Goal: Transaction & Acquisition: Purchase product/service

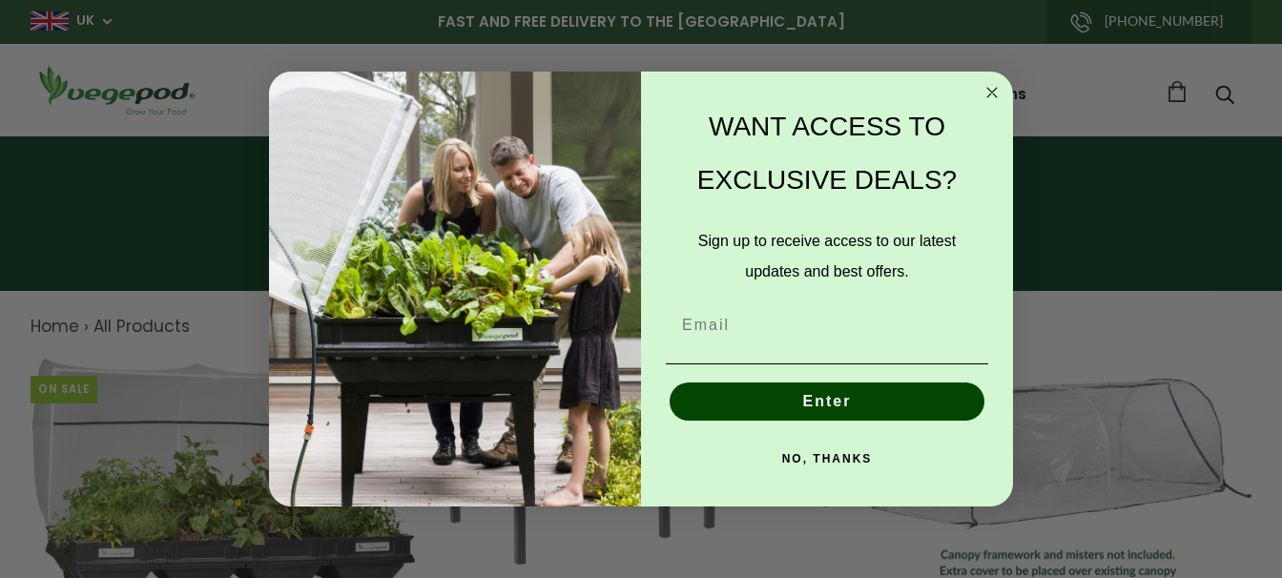
click at [993, 89] on circle "Close dialog" at bounding box center [992, 92] width 22 height 22
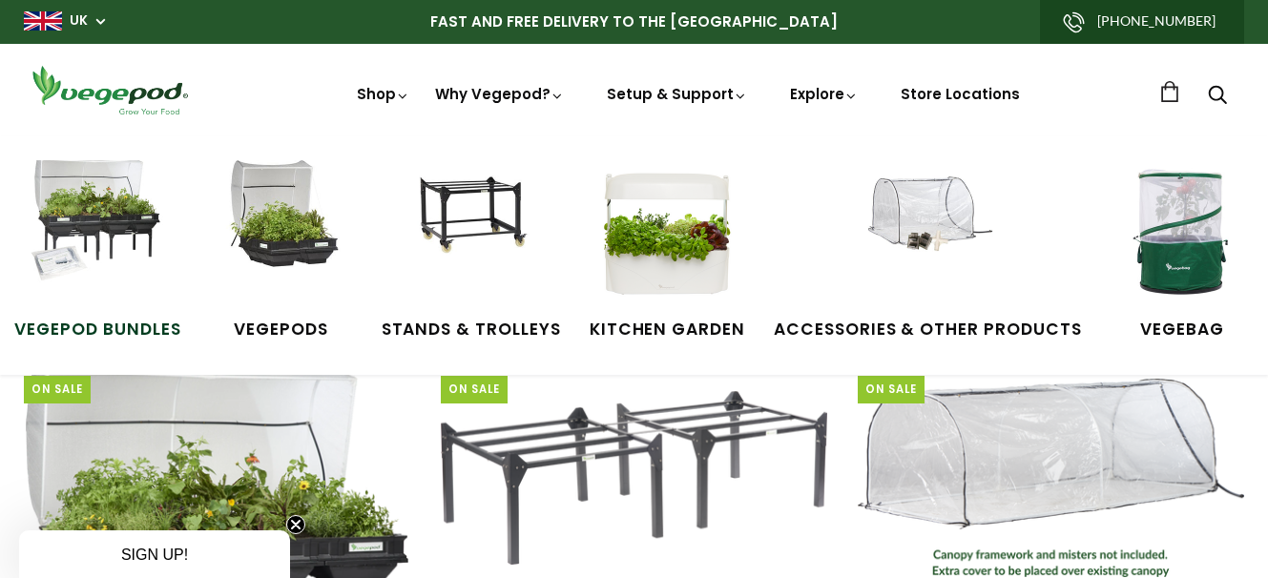
click at [122, 202] on img at bounding box center [97, 231] width 143 height 143
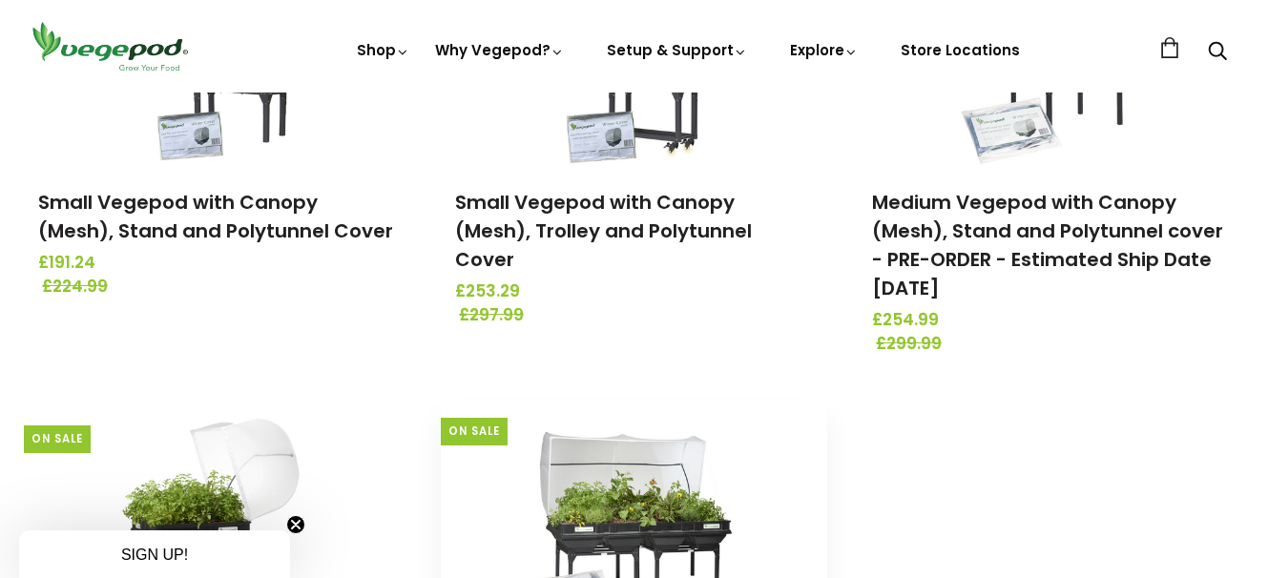
scroll to position [477, 0]
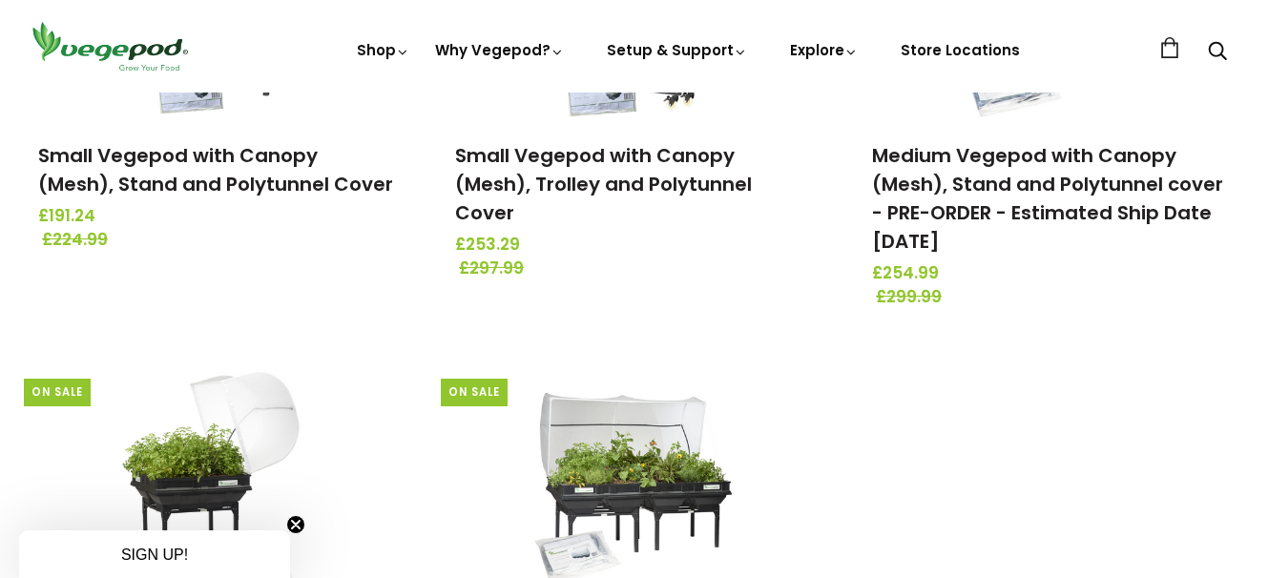
click at [293, 518] on circle "Close teaser" at bounding box center [296, 525] width 18 height 18
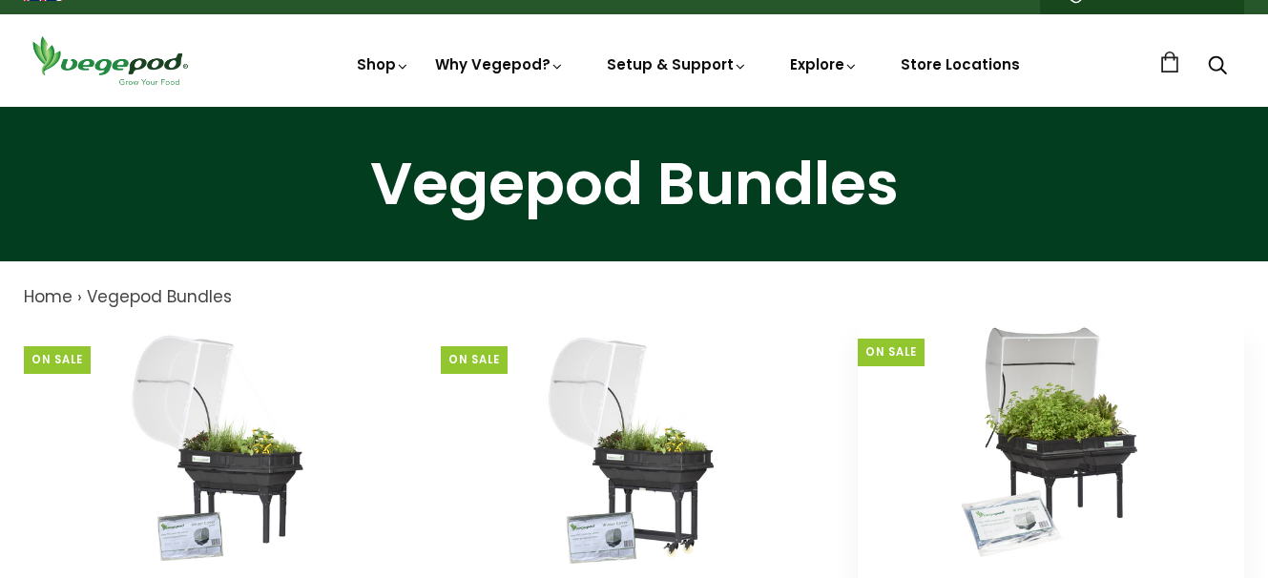
scroll to position [0, 0]
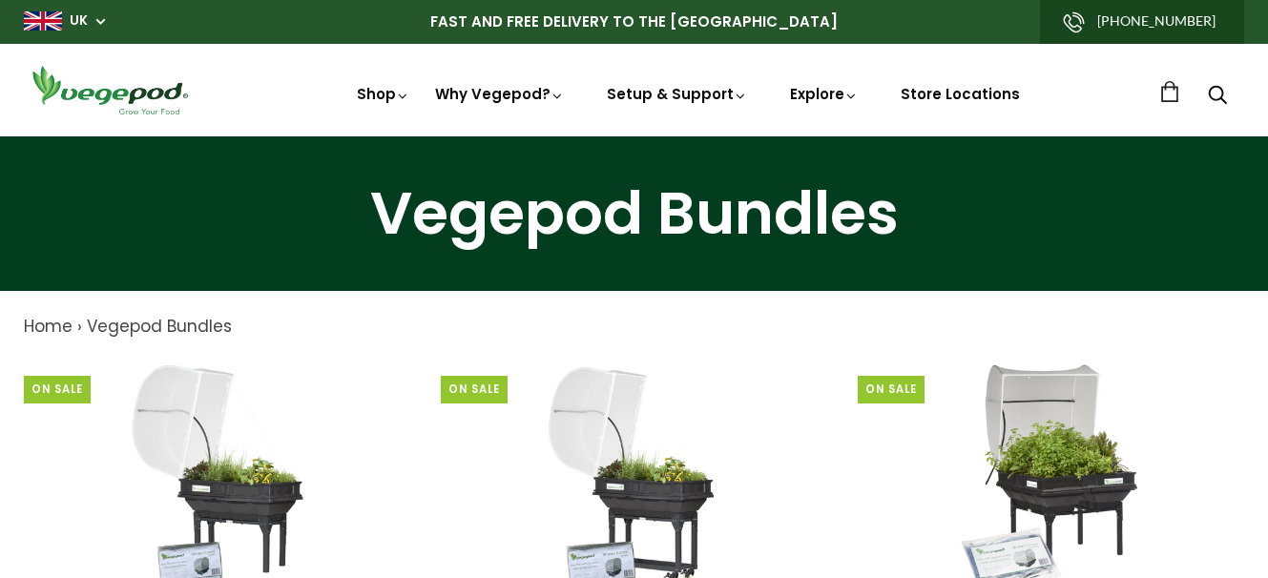
click at [40, 326] on span "Home" at bounding box center [48, 326] width 49 height 23
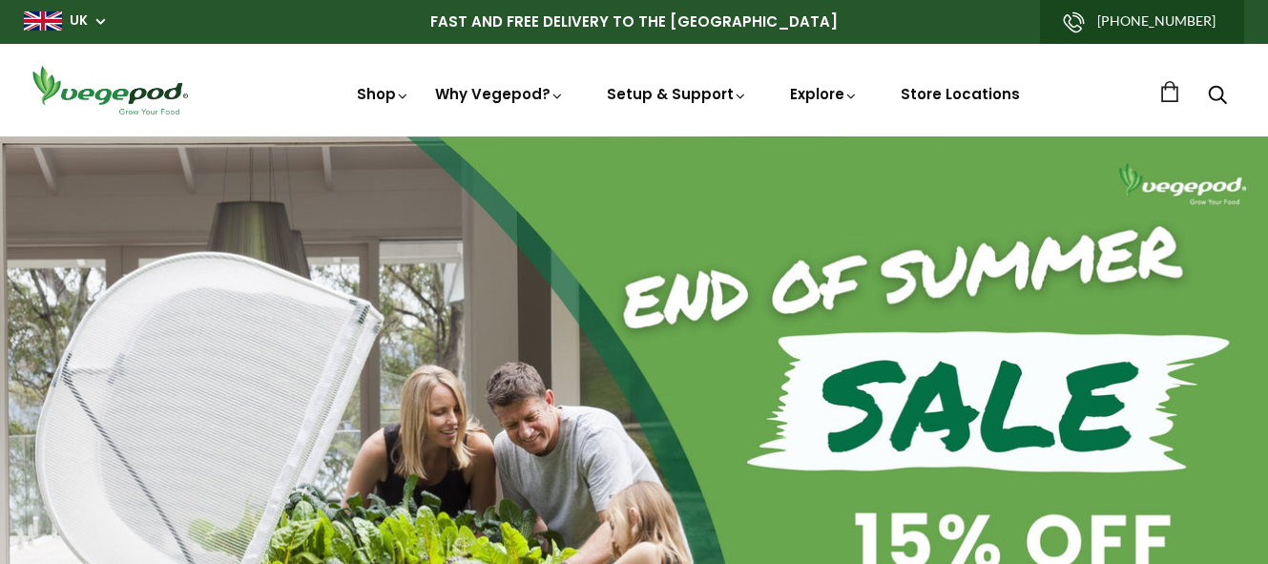
scroll to position [0, 1506]
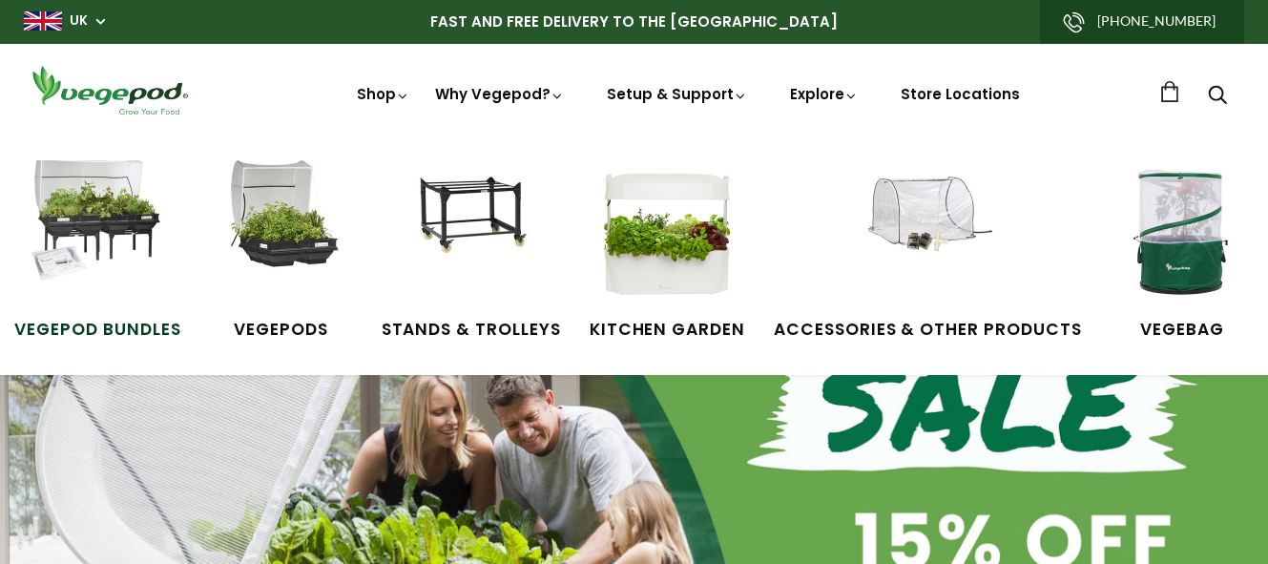
click at [91, 202] on img at bounding box center [97, 231] width 143 height 143
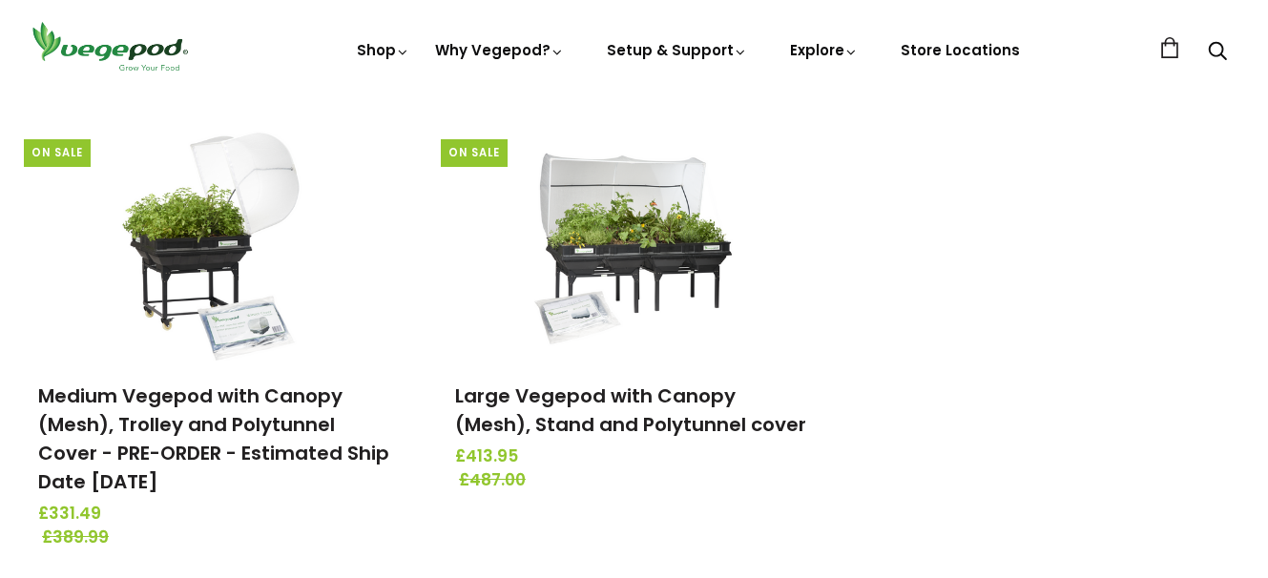
scroll to position [763, 0]
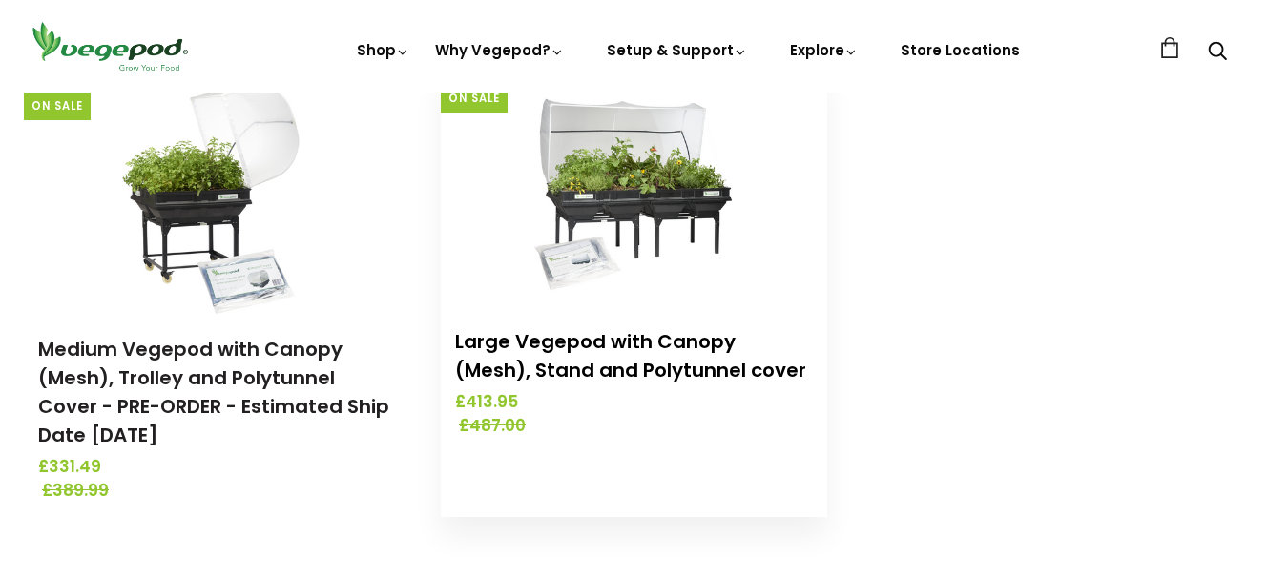
click at [575, 369] on link "Large Vegepod with Canopy (Mesh), Stand and Polytunnel cover" at bounding box center [630, 355] width 351 height 55
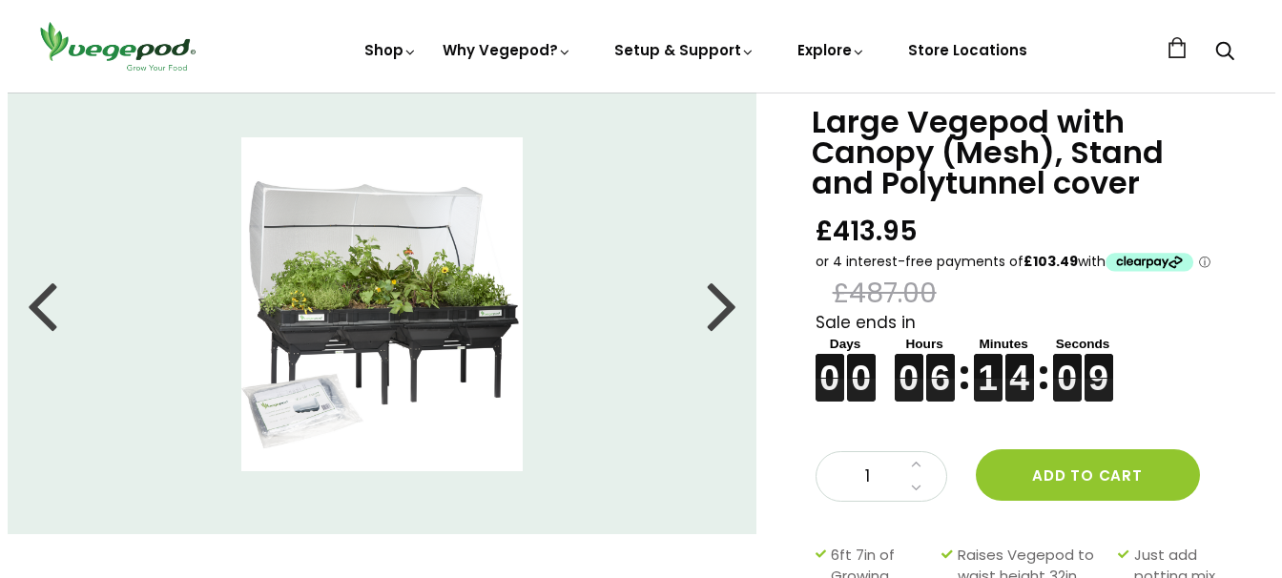
scroll to position [95, 0]
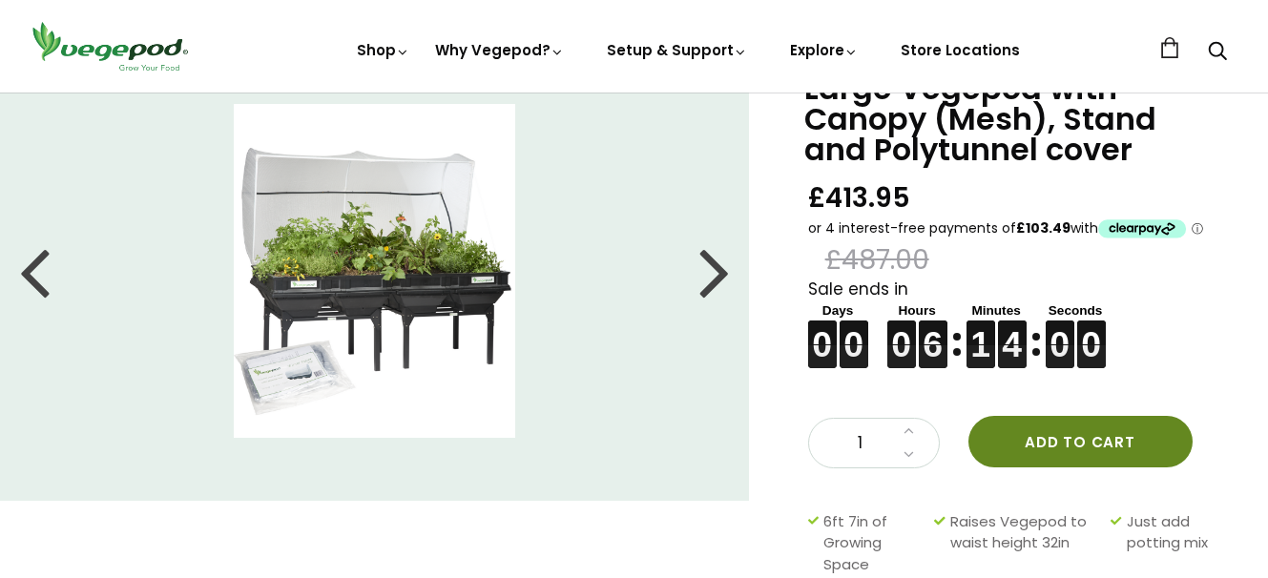
click at [1079, 441] on button "Add to cart" at bounding box center [1080, 442] width 224 height 52
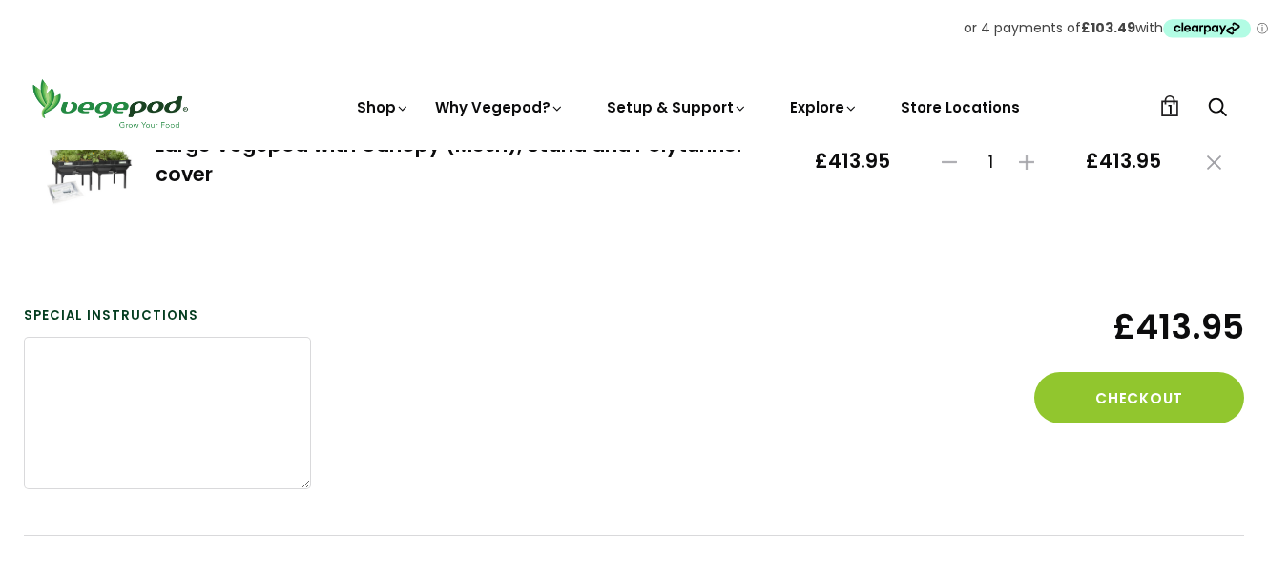
scroll to position [382, 0]
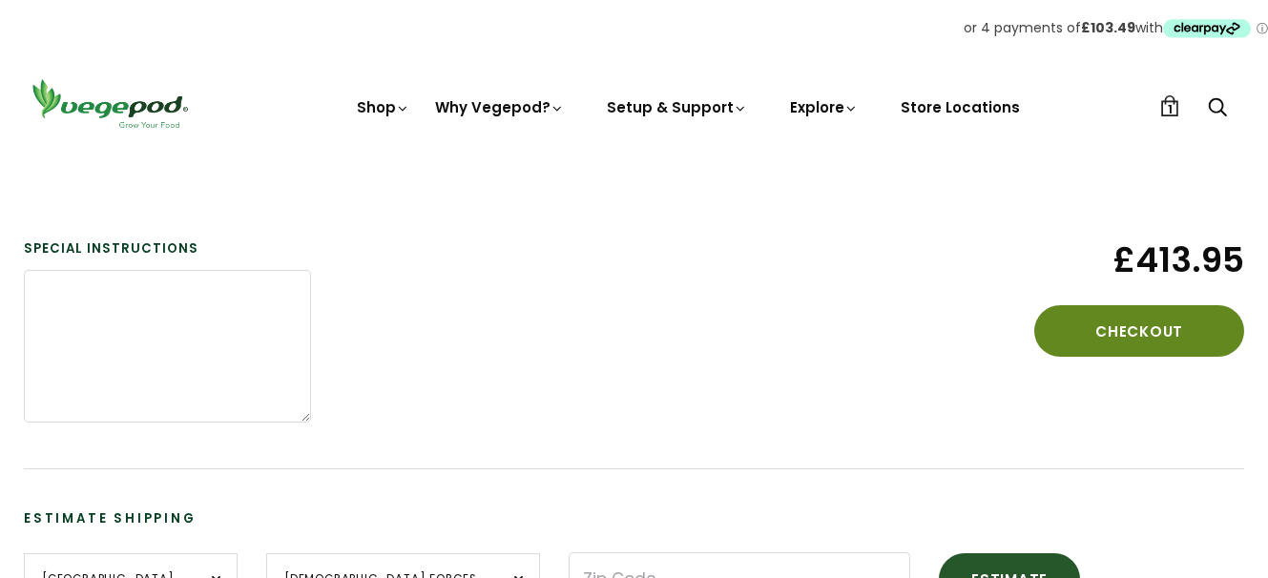
click at [1130, 334] on button "Checkout" at bounding box center [1139, 331] width 210 height 52
